Goal: Transaction & Acquisition: Purchase product/service

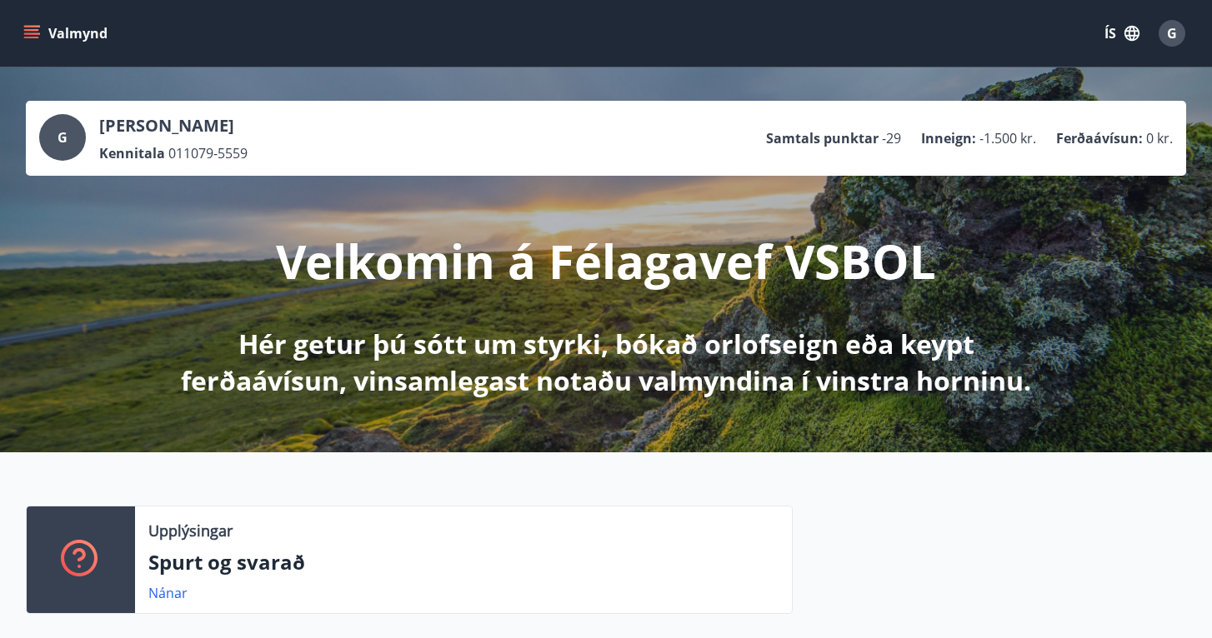
click at [37, 43] on button "Valmynd" at bounding box center [67, 33] width 94 height 30
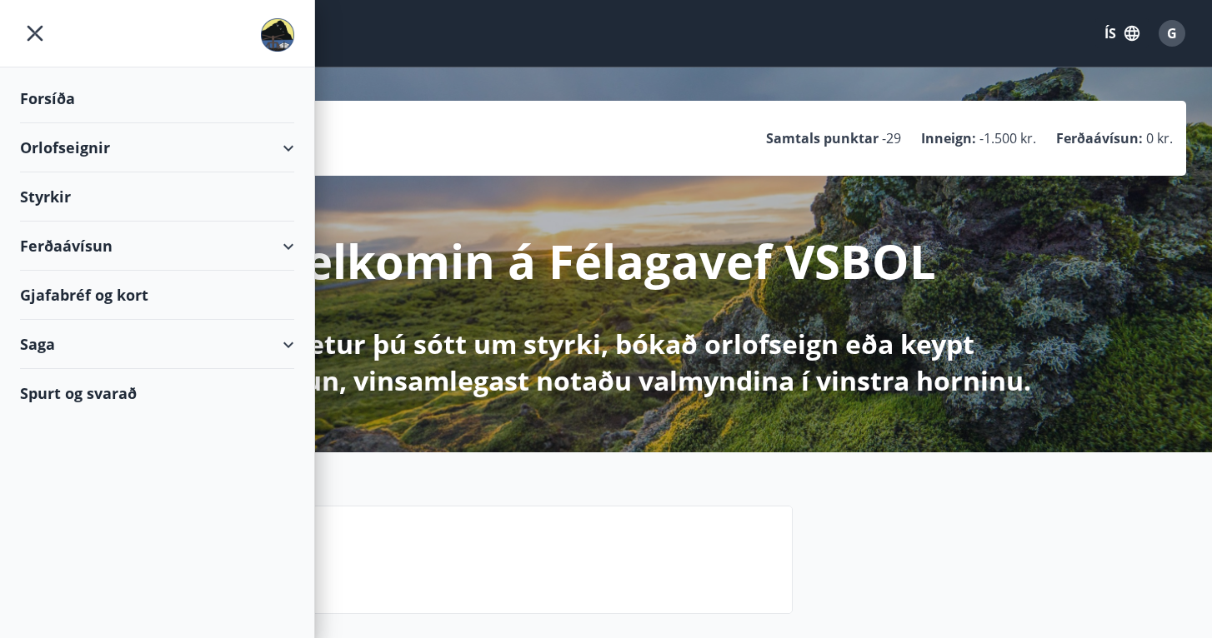
click at [68, 248] on div "Ferðaávísun" at bounding box center [157, 246] width 274 height 49
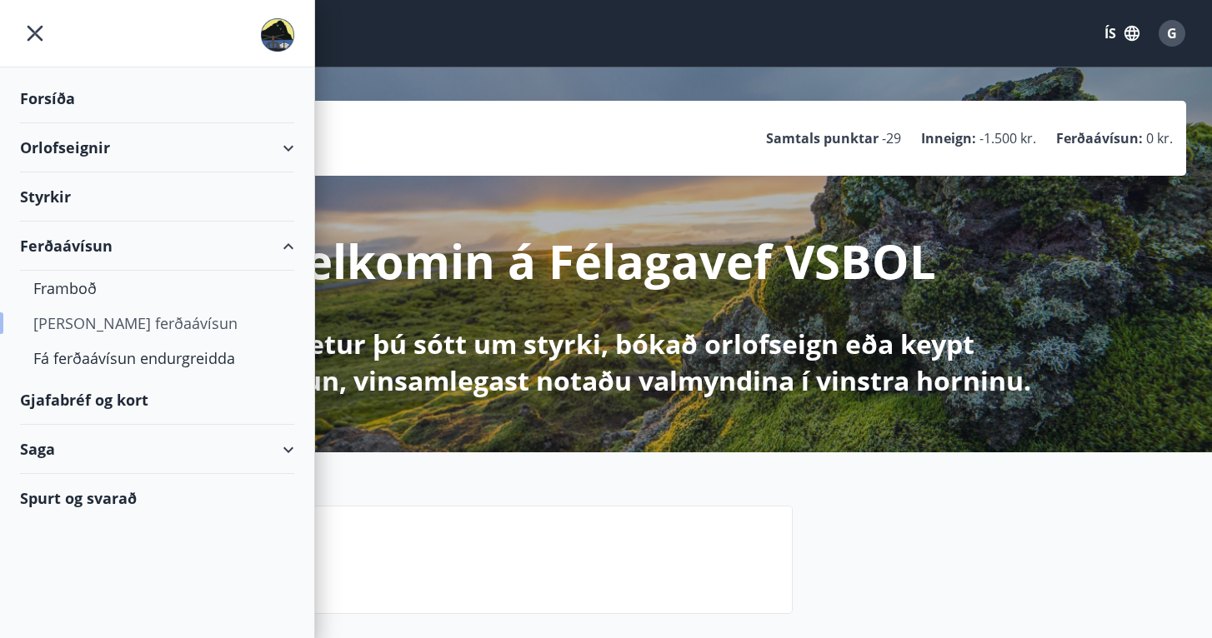
click at [69, 323] on div "Kaupa ferðaávísun" at bounding box center [157, 323] width 248 height 35
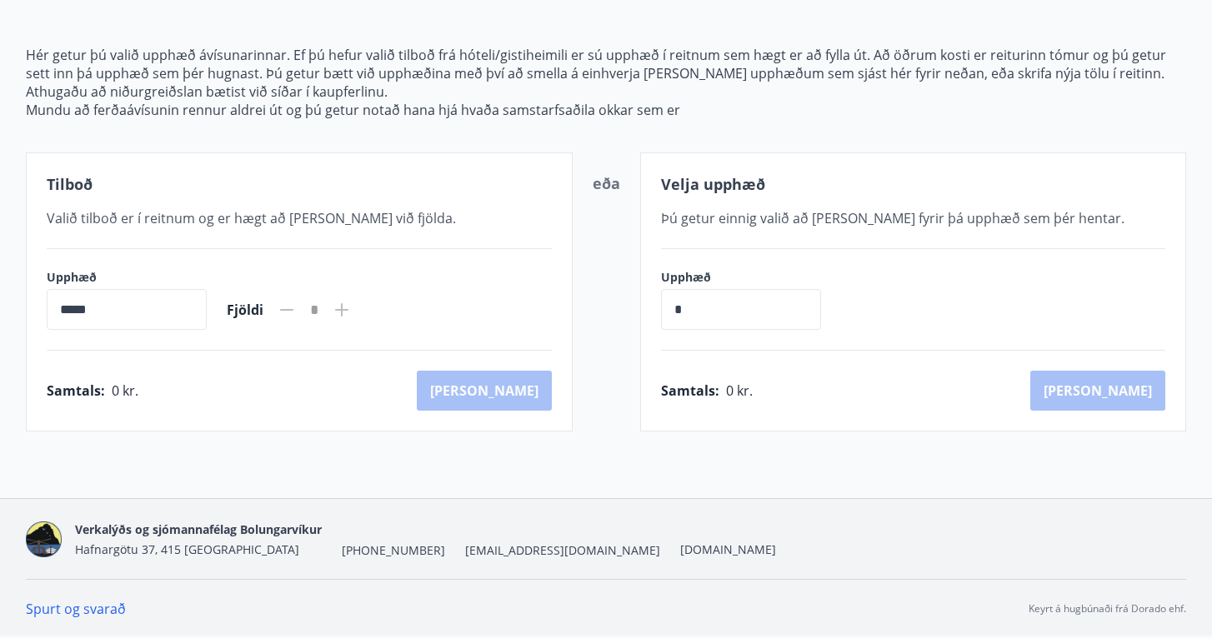
scroll to position [186, 0]
click at [103, 313] on input "*****" at bounding box center [127, 309] width 160 height 41
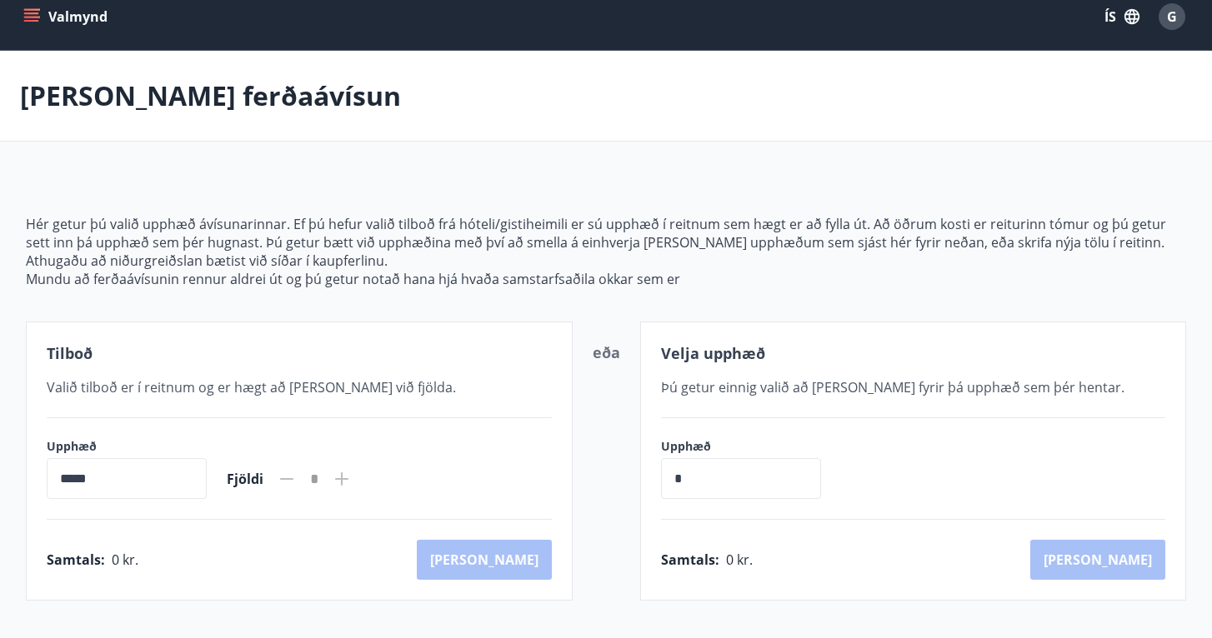
scroll to position [13, 0]
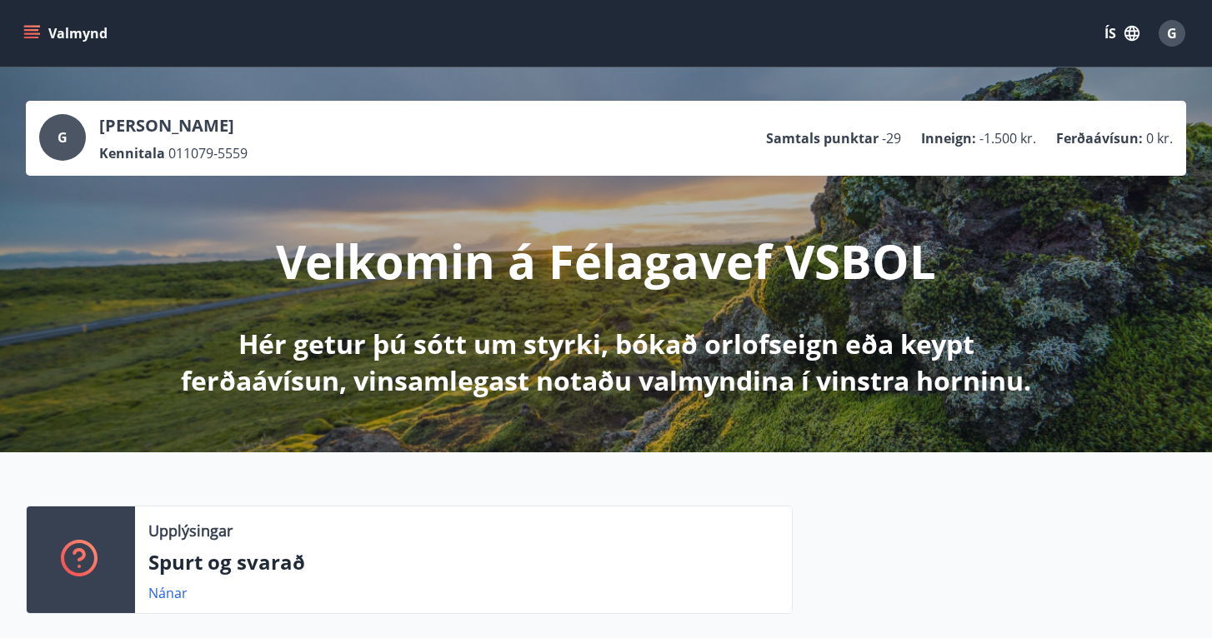
click at [50, 32] on button "Valmynd" at bounding box center [67, 33] width 94 height 30
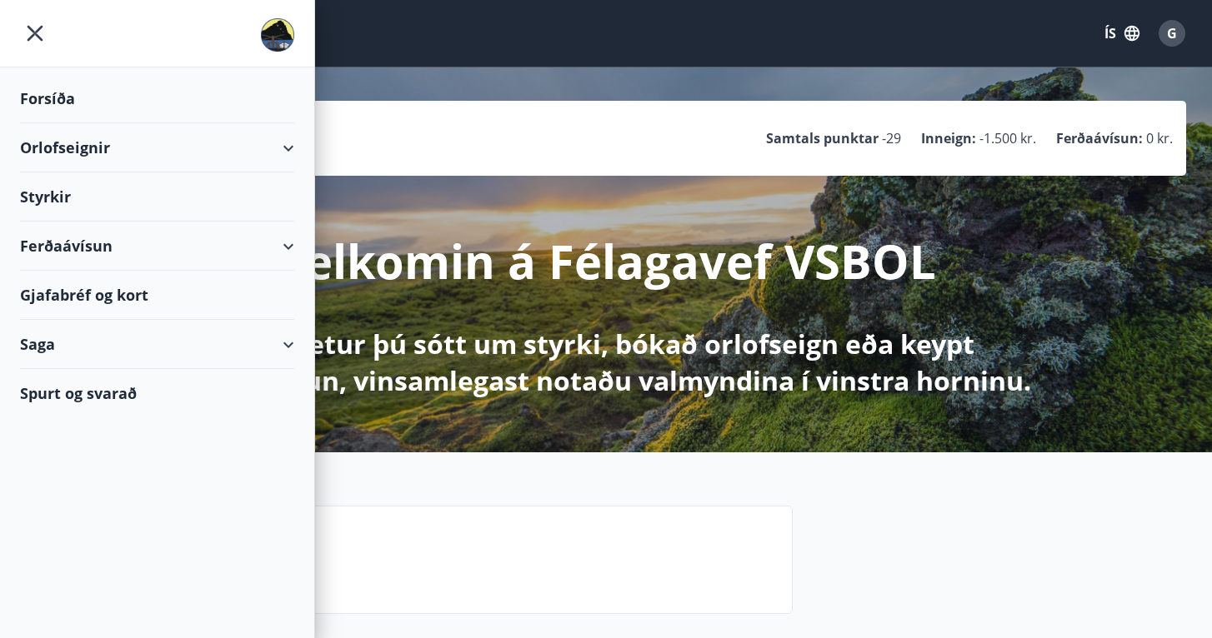
click at [54, 250] on div "Ferðaávísun" at bounding box center [157, 246] width 274 height 49
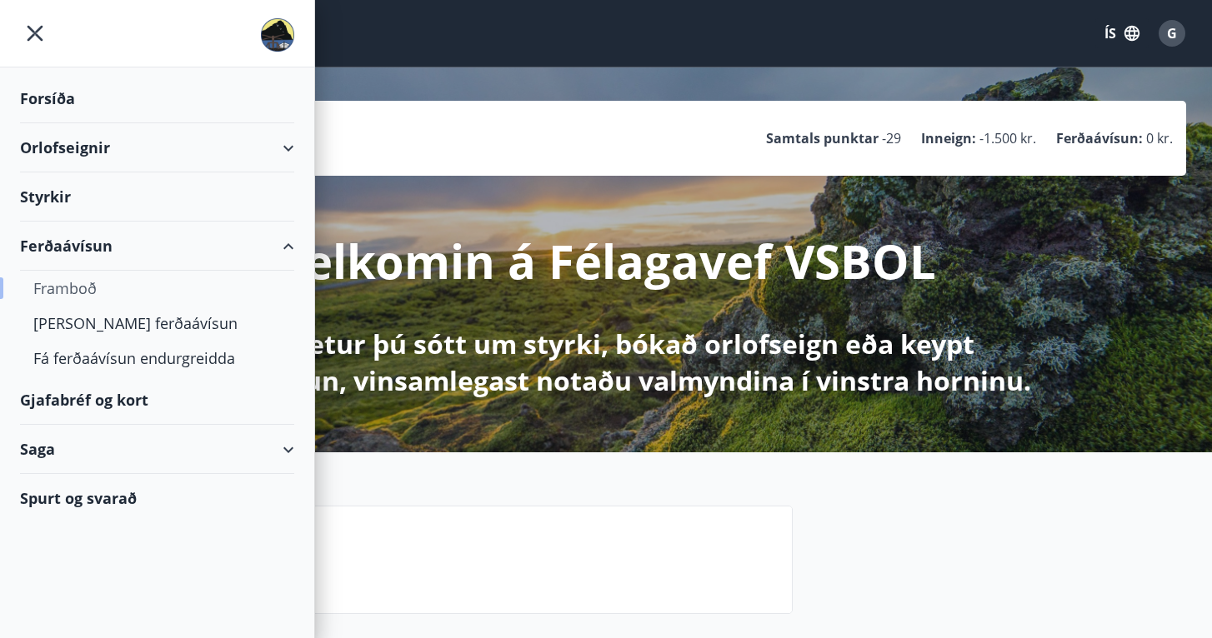
click at [57, 297] on div "Framboð" at bounding box center [157, 288] width 248 height 35
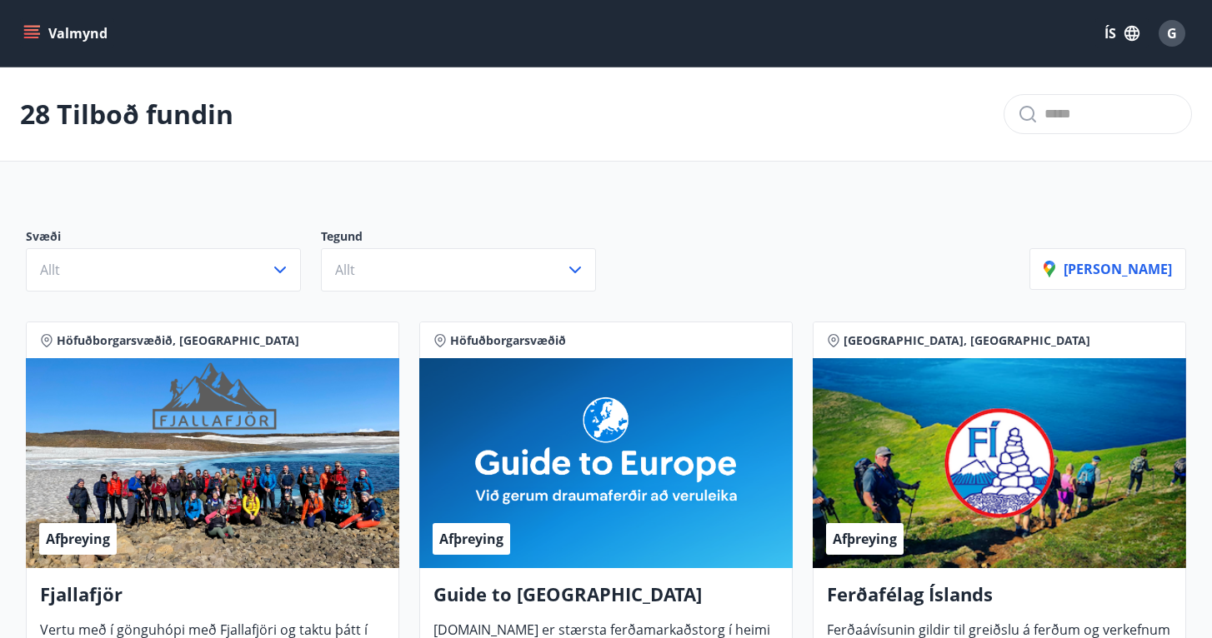
click at [33, 35] on icon "menu" at bounding box center [31, 33] width 17 height 17
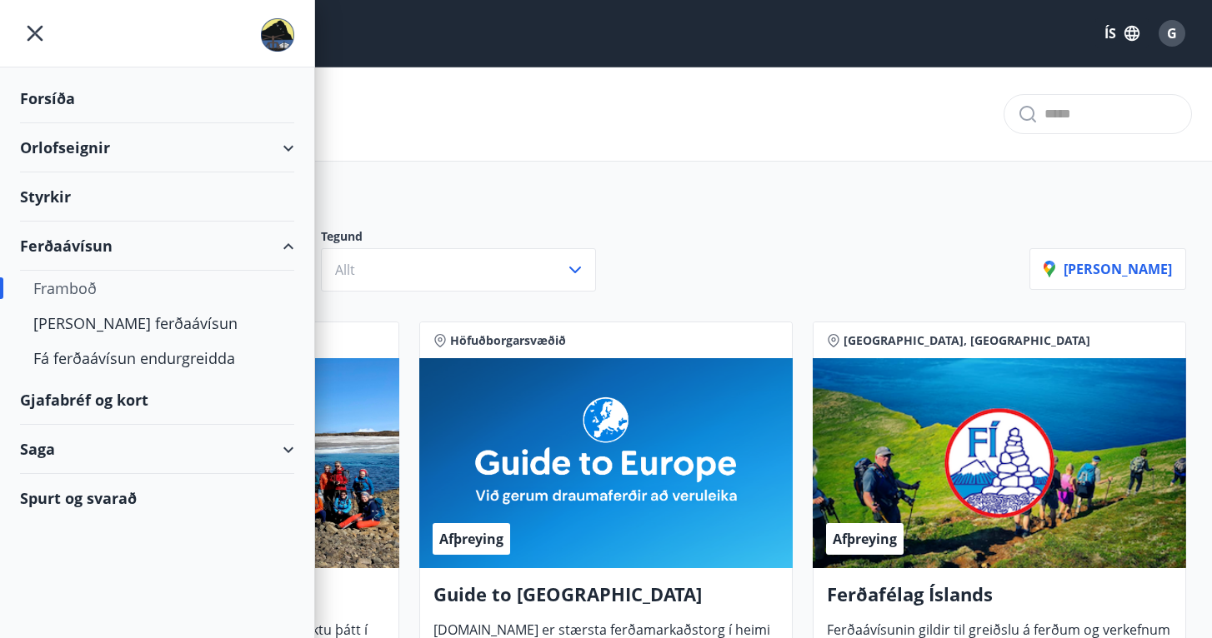
click at [61, 395] on div "Gjafabréf og kort" at bounding box center [157, 400] width 274 height 49
click at [69, 330] on div "Kaupa ferðaávísun" at bounding box center [157, 323] width 248 height 35
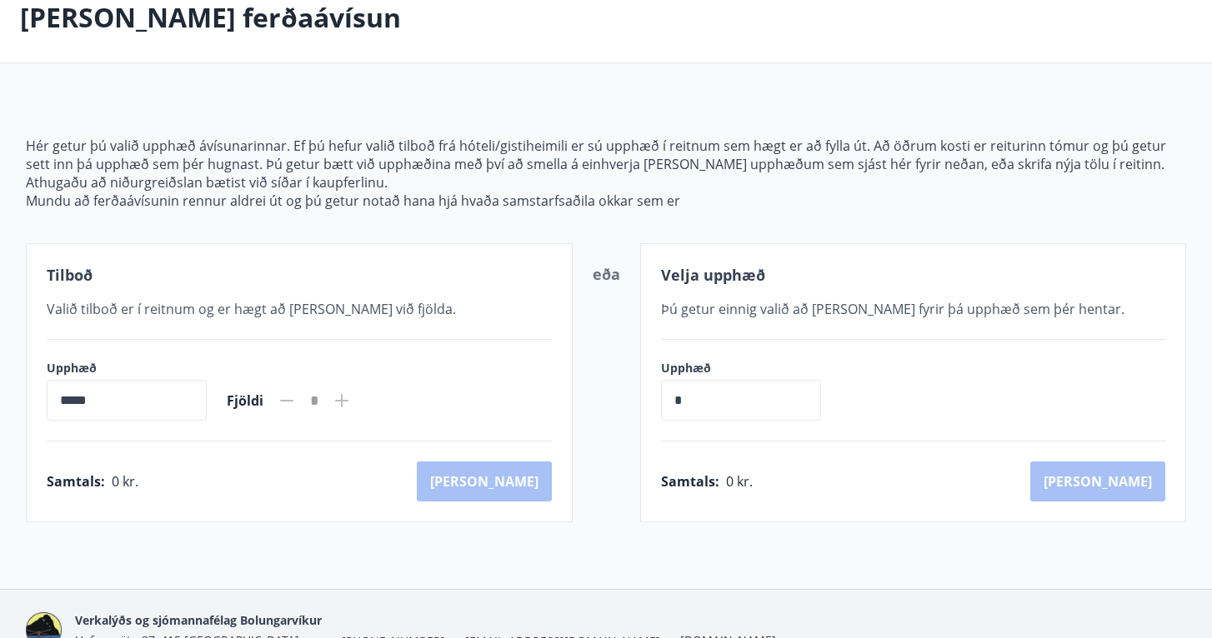
scroll to position [97, 0]
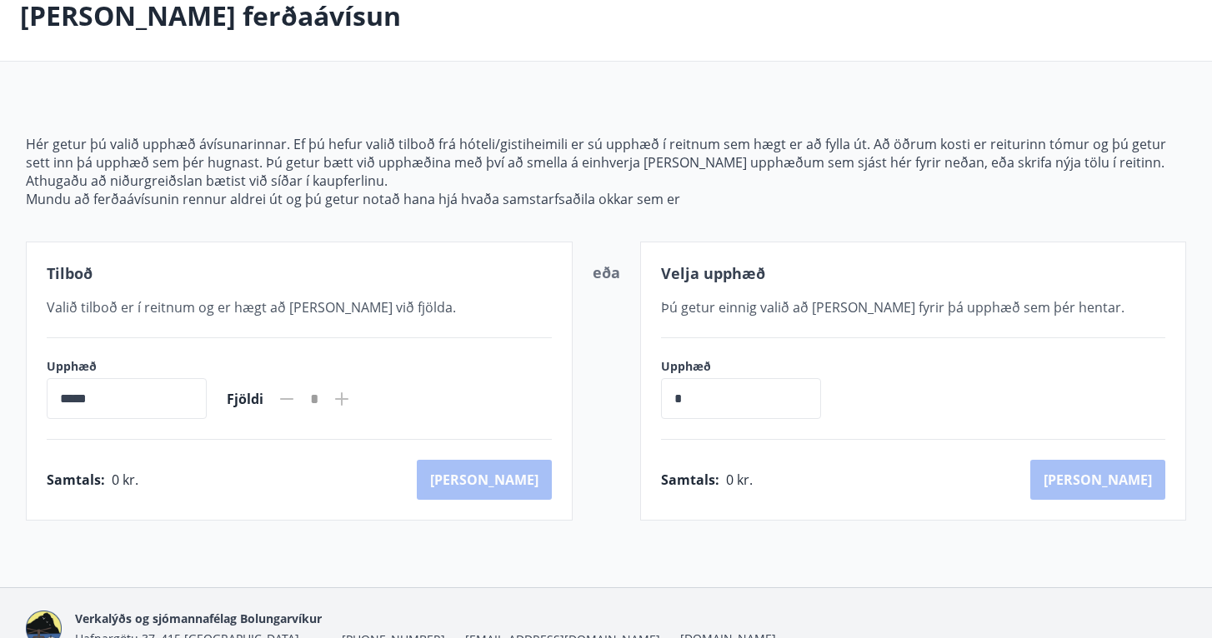
click at [758, 408] on input "*" at bounding box center [741, 398] width 160 height 41
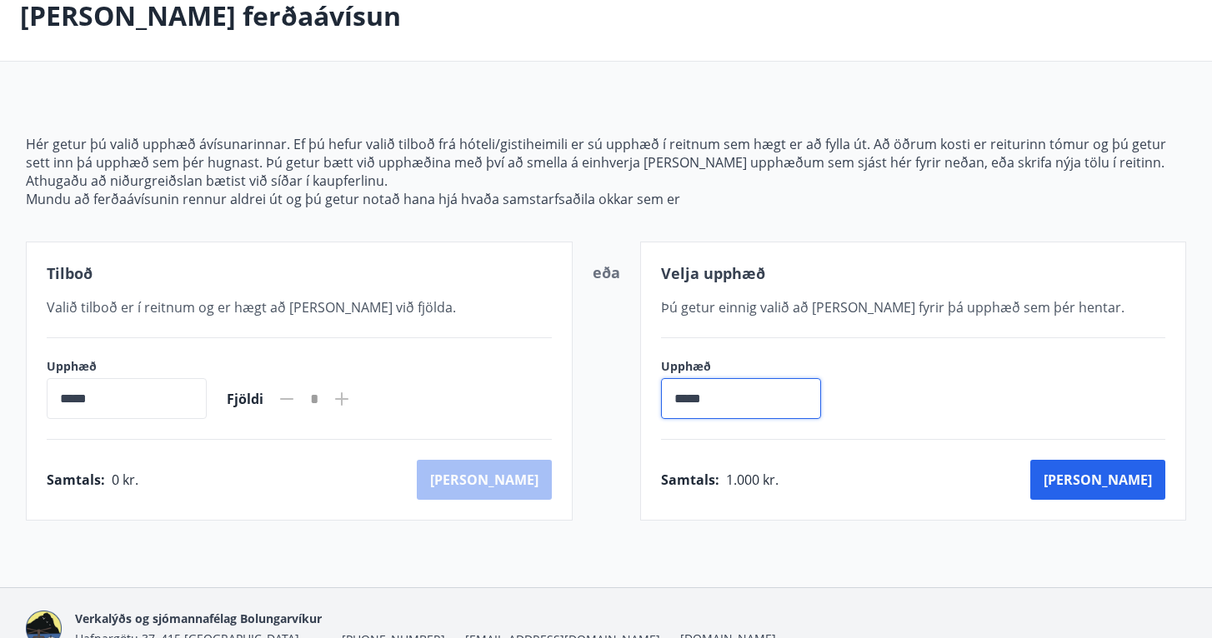
type input "******"
click at [1065, 402] on div "Upphæð ****** ​" at bounding box center [913, 388] width 505 height 61
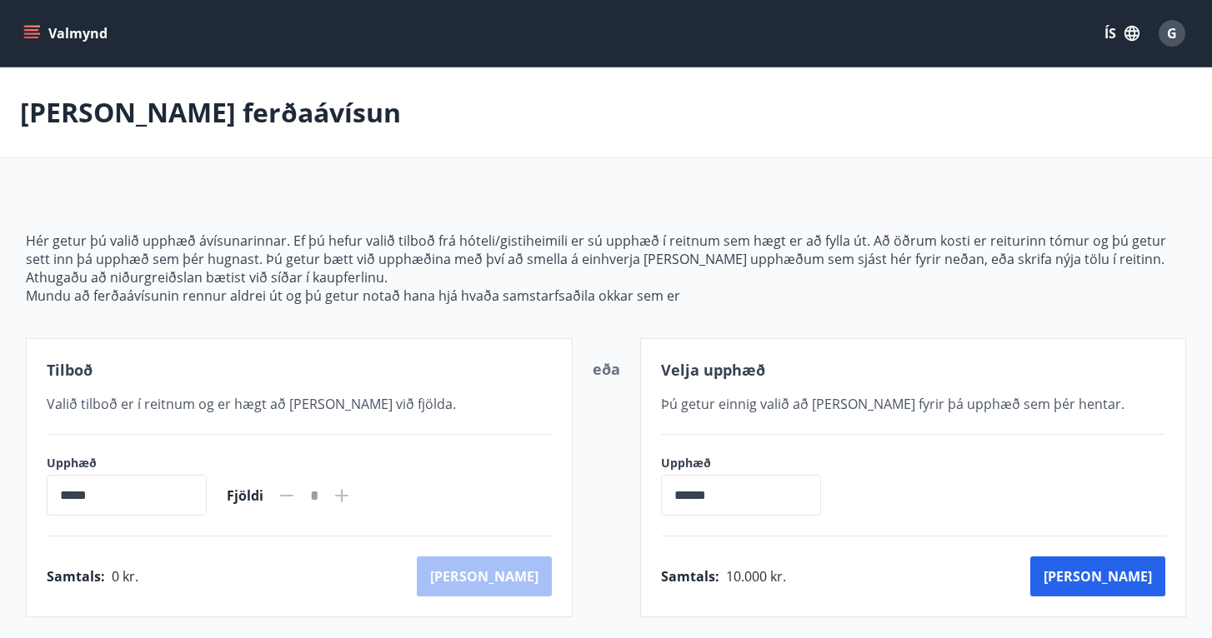
scroll to position [0, 0]
